Goal: Information Seeking & Learning: Learn about a topic

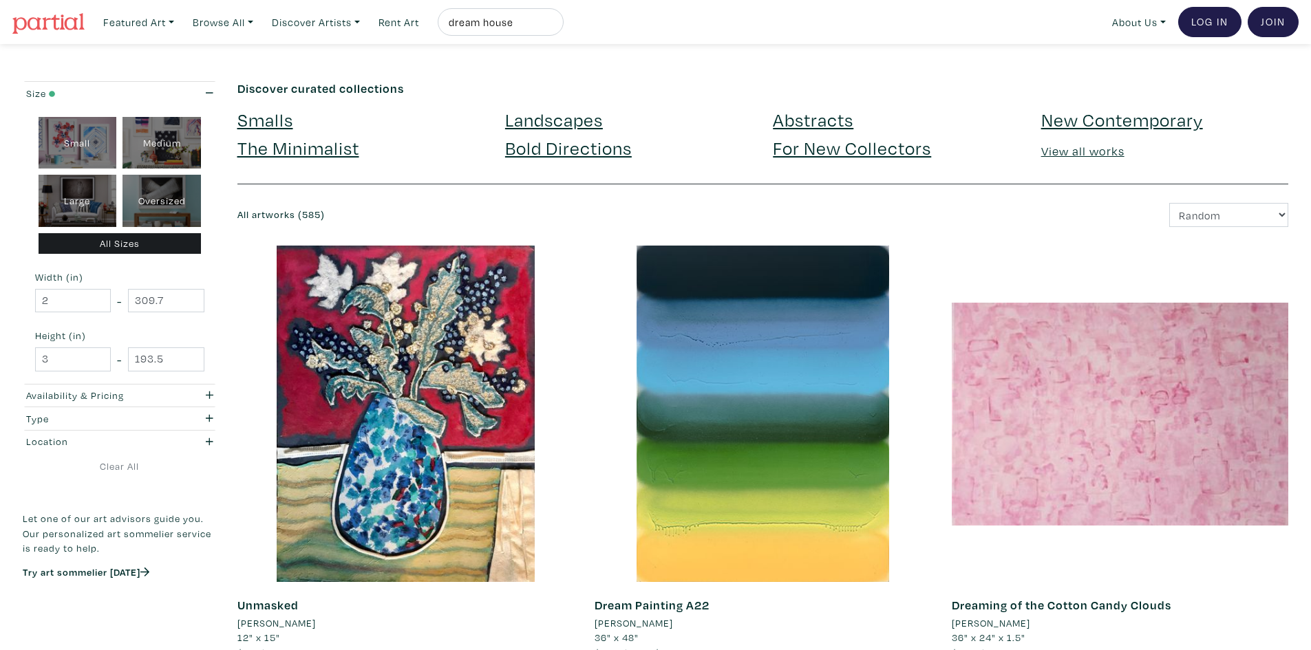
click at [550, 25] on input "dream house" at bounding box center [498, 22] width 103 height 17
type input "d"
type input "[PERSON_NAME] dream house"
click at [553, 26] on button "submit" at bounding box center [553, 26] width 0 height 0
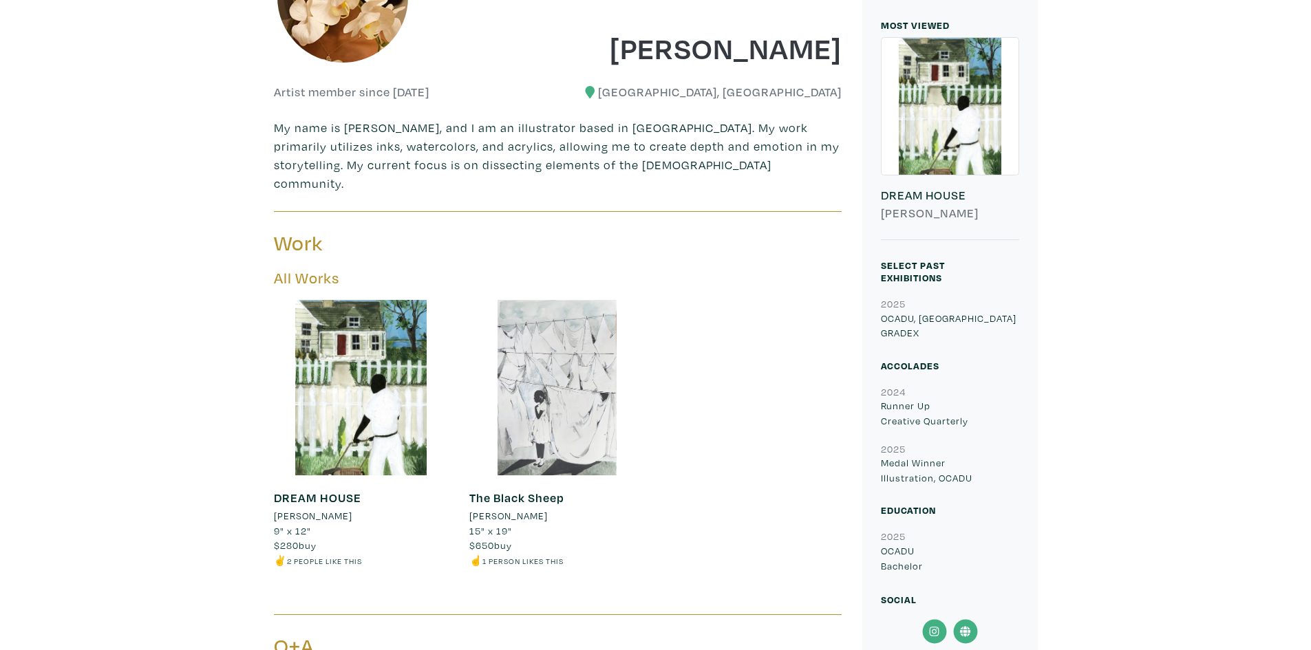
scroll to position [482, 0]
